Goal: Information Seeking & Learning: Learn about a topic

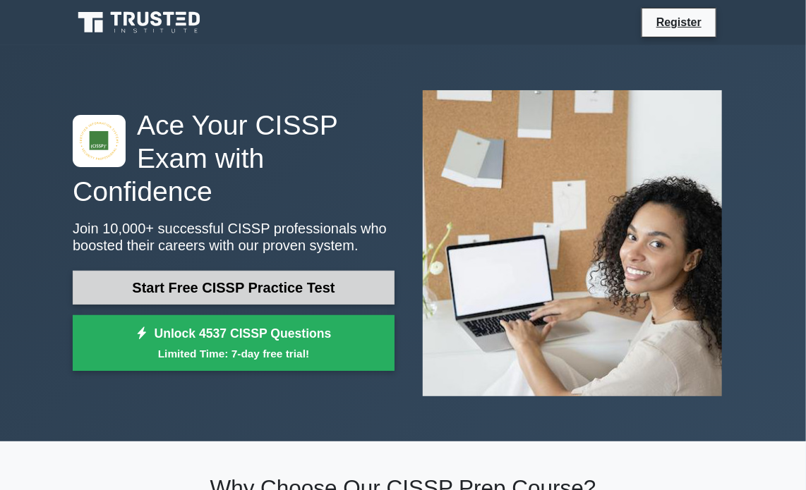
click at [275, 276] on link "Start Free CISSP Practice Test" at bounding box center [234, 288] width 322 height 34
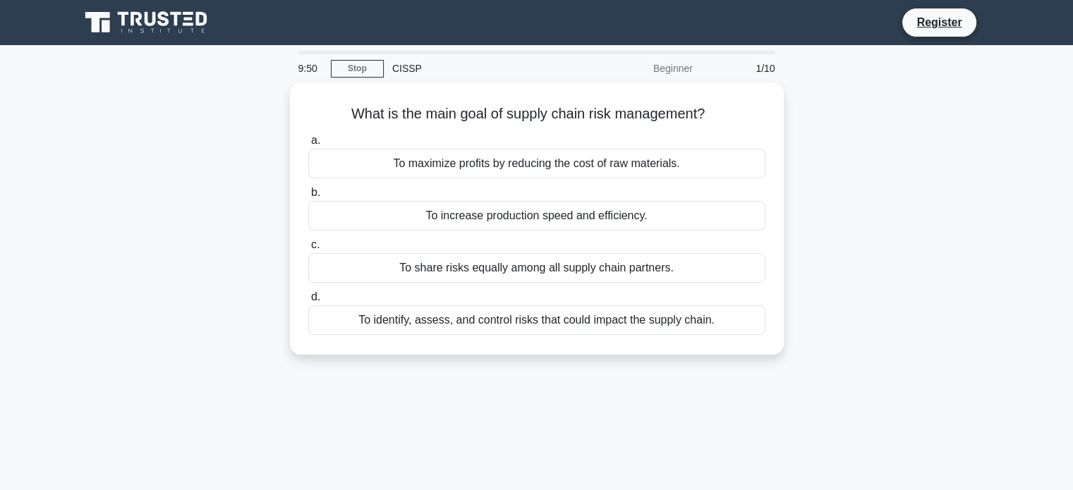
click at [181, 21] on icon at bounding box center [147, 22] width 135 height 27
